Goal: Task Accomplishment & Management: Use online tool/utility

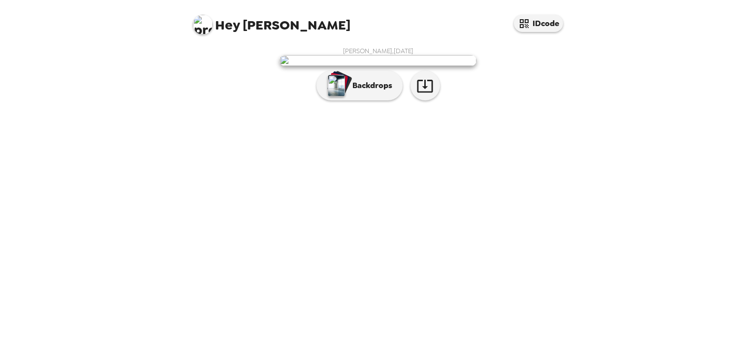
scroll to position [37, 0]
click at [419, 95] on icon "button" at bounding box center [425, 85] width 17 height 17
